Goal: Transaction & Acquisition: Purchase product/service

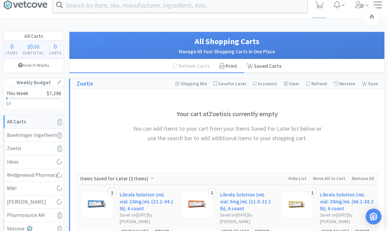
scroll to position [115, 0]
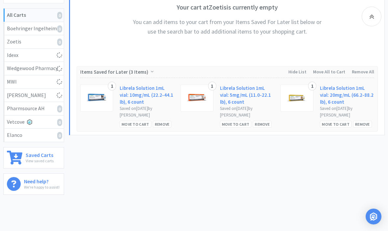
select select "2"
select select "1"
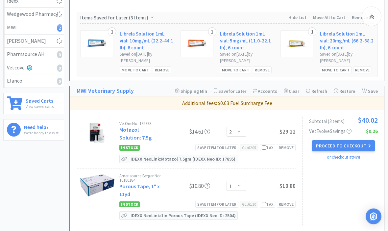
scroll to position [169, 0]
select select "1"
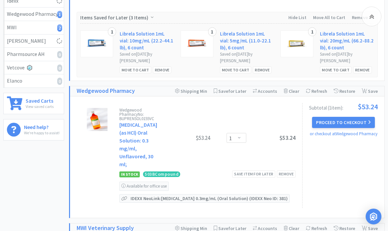
click at [322, 148] on div "Subtotal ( 1 item ): $53.24 Proceed to Checkout or checkout at Wedgewood Pharma…" at bounding box center [340, 155] width 76 height 105
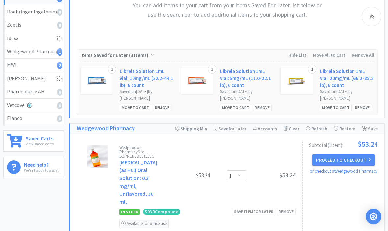
click at [329, 162] on button "Proceed to Checkout" at bounding box center [343, 159] width 62 height 11
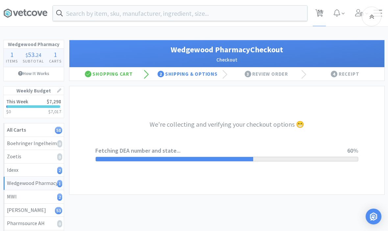
select select "TN"
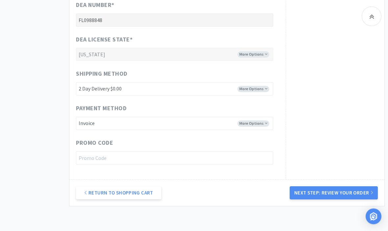
scroll to position [326, 0]
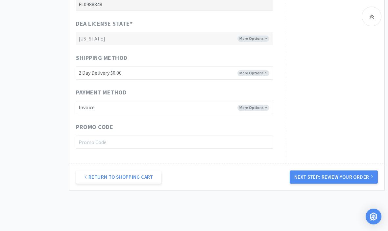
click at [362, 177] on button "Next Step: Review Your Order" at bounding box center [333, 176] width 88 height 13
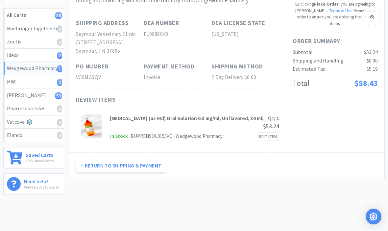
scroll to position [0, 0]
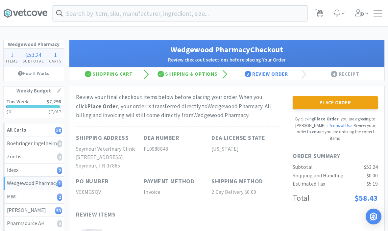
click at [366, 104] on button "Place Order" at bounding box center [334, 102] width 85 height 13
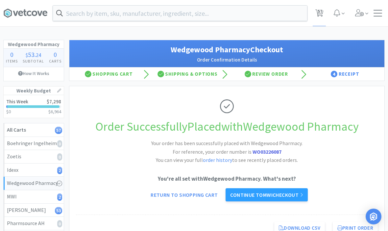
click at [286, 195] on link "Continue to MWI checkout" at bounding box center [266, 194] width 82 height 13
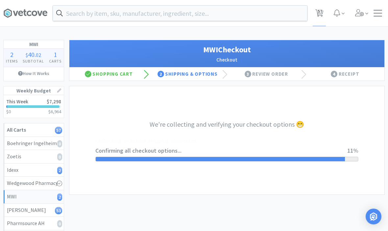
select select "STD_"
select select "FED"
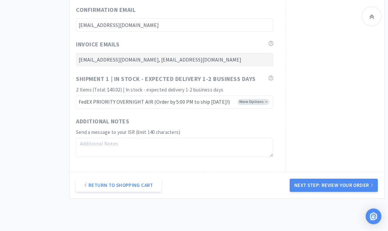
scroll to position [367, 0]
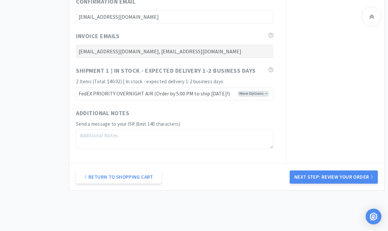
click at [355, 177] on button "Next Step: Review Your Order" at bounding box center [333, 176] width 88 height 13
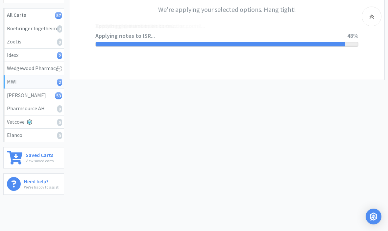
scroll to position [0, 0]
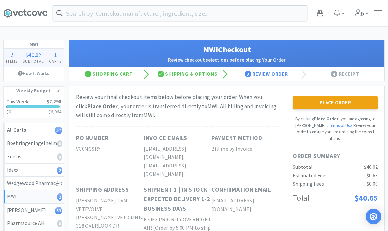
click at [360, 101] on button "Place Order" at bounding box center [334, 102] width 85 height 13
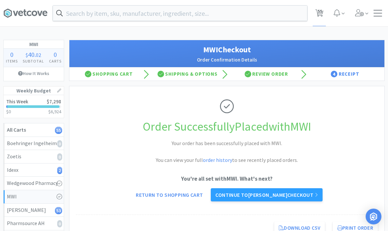
click at [302, 198] on link "Continue to [PERSON_NAME] checkout" at bounding box center [266, 194] width 111 height 13
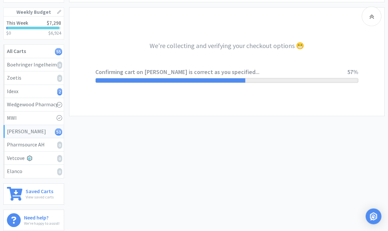
scroll to position [79, 0]
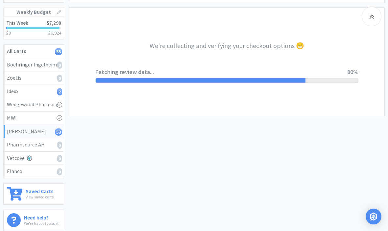
select select "1"
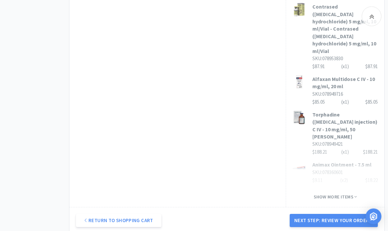
scroll to position [575, 0]
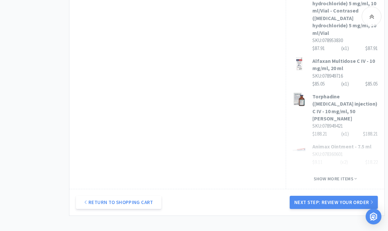
click at [367, 195] on button "Next Step: Review Your Order" at bounding box center [333, 201] width 88 height 13
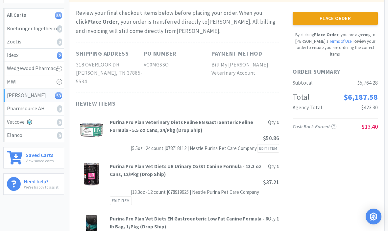
scroll to position [0, 0]
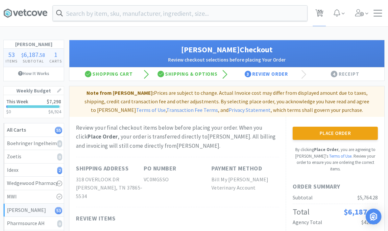
click at [350, 131] on button "Place Order" at bounding box center [334, 132] width 85 height 13
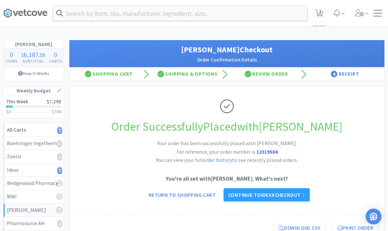
click at [293, 197] on link "Continue to Idexx checkout" at bounding box center [266, 194] width 86 height 13
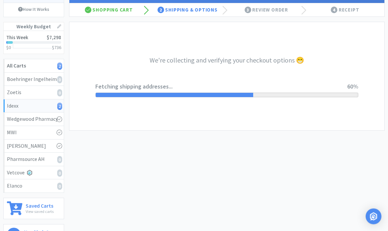
scroll to position [64, 0]
select select "904"
select select "003"
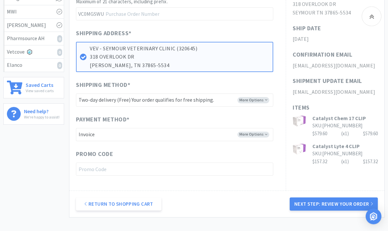
scroll to position [205, 0]
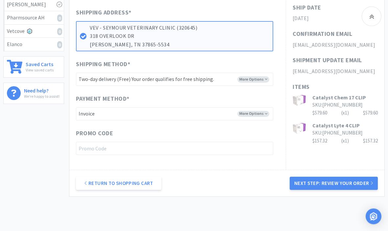
click at [349, 182] on button "Next Step: Review Your Order" at bounding box center [333, 183] width 88 height 13
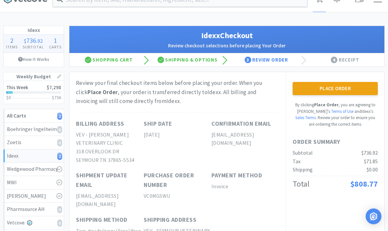
scroll to position [15, 0]
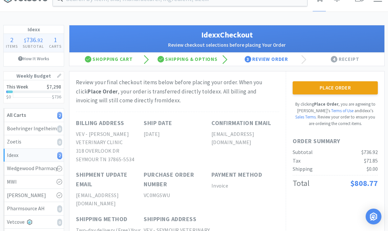
click at [360, 85] on button "Place Order" at bounding box center [334, 87] width 85 height 13
